Goal: Task Accomplishment & Management: Manage account settings

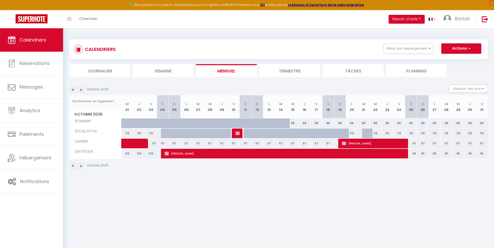
click at [238, 132] on img at bounding box center [237, 133] width 4 height 4
select select "OK"
select select "KO"
select select "0"
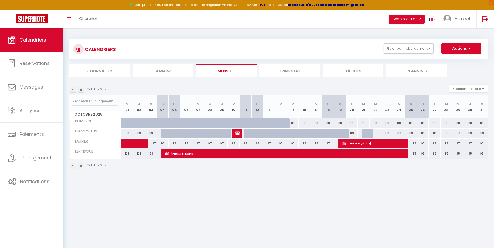
select select "1"
select select
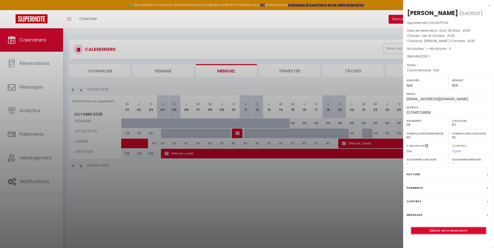
click at [441, 230] on link "Détails de la réservation" at bounding box center [448, 230] width 75 height 7
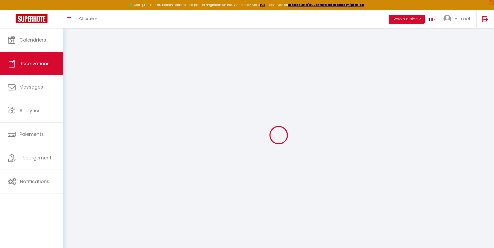
select select
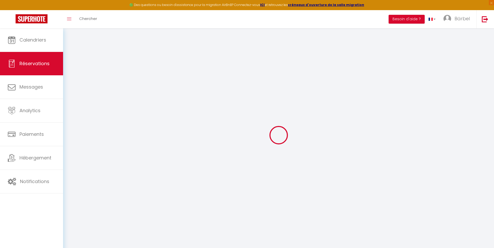
select select
checkbox input "false"
select select
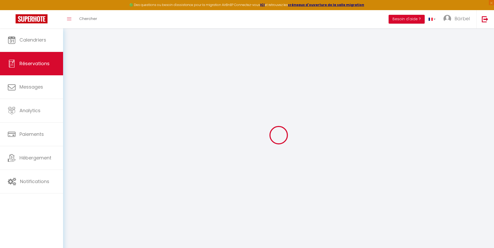
select select
checkbox input "false"
select select
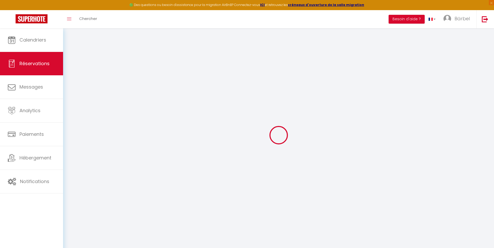
type input "Bärbel"
type input "[PERSON_NAME]"
type input "[EMAIL_ADDRESS][DOMAIN_NAME]"
type input "017645718856"
type input "81929"
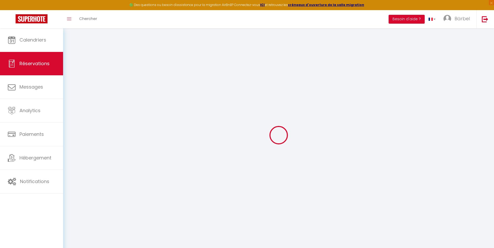
type input "[STREET_ADDRESS]"
type input "[GEOGRAPHIC_DATA]"
select select "DE"
select select "56830"
select select "1"
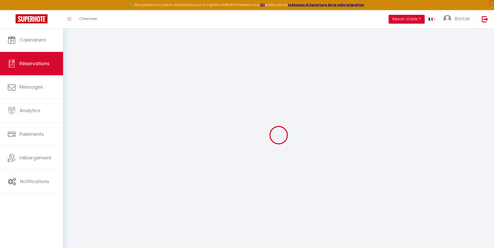
type input "Ven 10 Octobre 2025"
select select
type input "[PERSON_NAME] 11 Octobre 2025"
select select
type input "1"
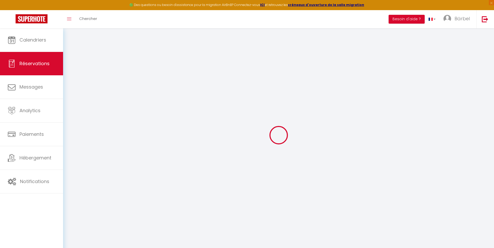
select select "12"
select select
type input "20"
checkbox input "false"
type input "16.5"
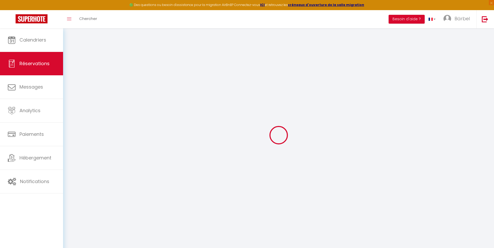
select select "69"
type input "0"
select select
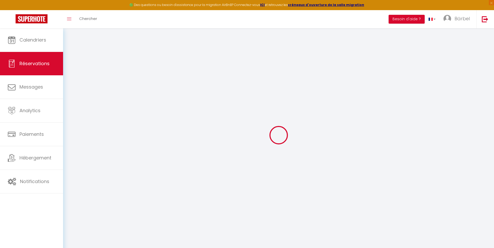
select select
select select "14"
checkbox input "false"
select select
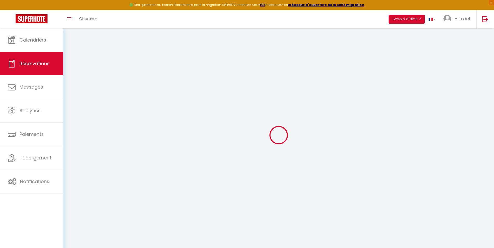
checkbox input "false"
select select
checkbox input "false"
select select
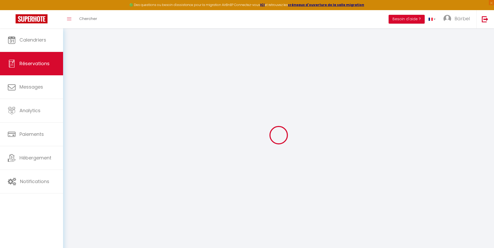
select select
checkbox input "false"
type textarea "Test"
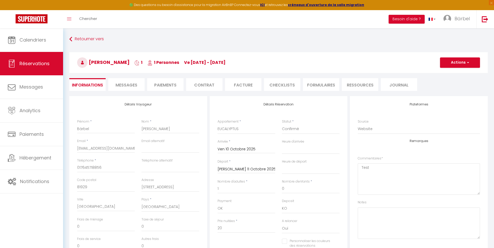
type input "2"
select select
checkbox input "false"
select select
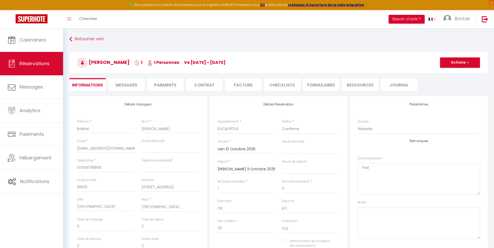
select select
click at [460, 60] on button "Actions" at bounding box center [460, 62] width 40 height 10
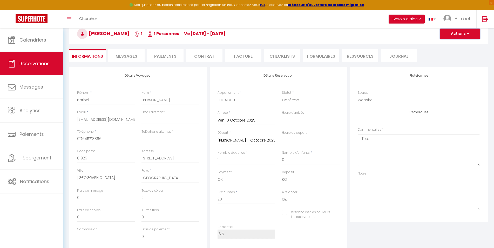
scroll to position [8, 0]
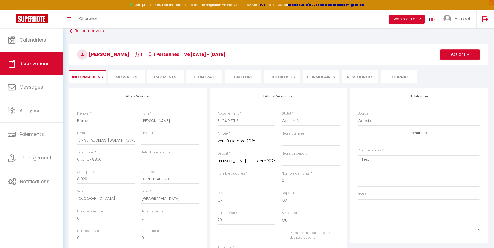
click at [239, 76] on li "Facture" at bounding box center [243, 76] width 36 height 13
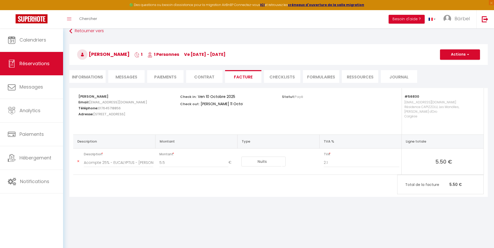
click at [89, 77] on li "Informations" at bounding box center [87, 76] width 36 height 13
select select
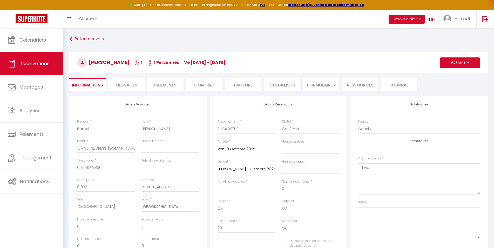
click at [123, 83] on span "Messages" at bounding box center [126, 85] width 22 height 6
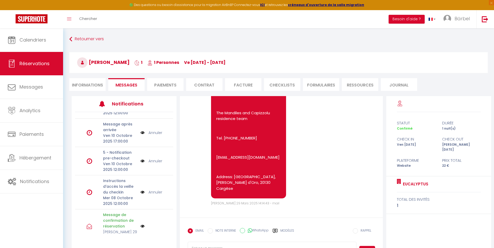
scroll to position [37, 0]
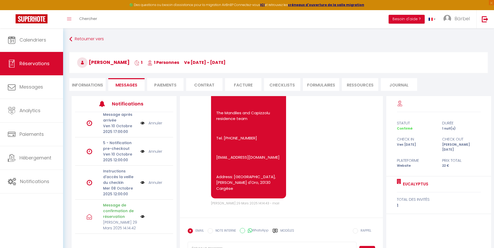
click at [317, 85] on li "FORMULAIRES" at bounding box center [321, 84] width 36 height 13
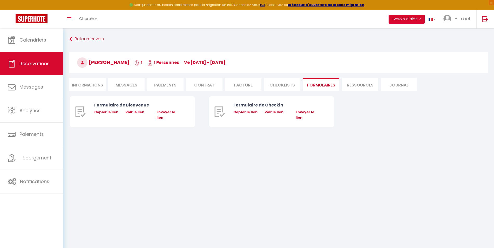
click at [356, 83] on li "Ressources" at bounding box center [360, 84] width 36 height 13
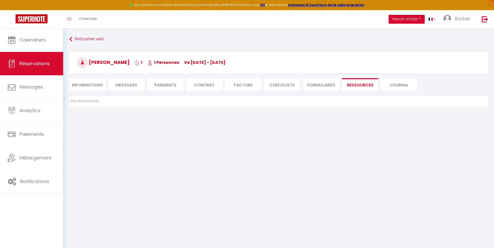
click at [391, 83] on li "Journal" at bounding box center [399, 84] width 36 height 13
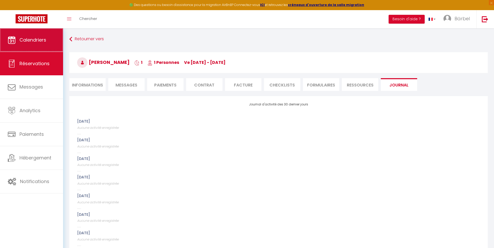
click at [38, 40] on span "Calendriers" at bounding box center [32, 40] width 27 height 6
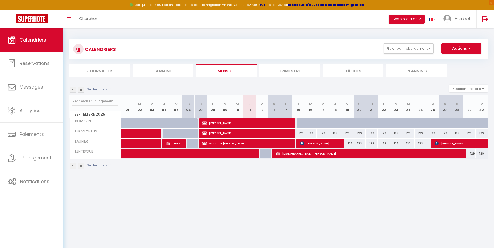
click at [82, 166] on img at bounding box center [81, 166] width 6 height 6
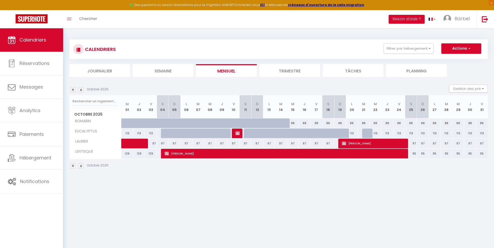
click at [72, 89] on img at bounding box center [73, 90] width 6 height 6
